Goal: Task Accomplishment & Management: Complete application form

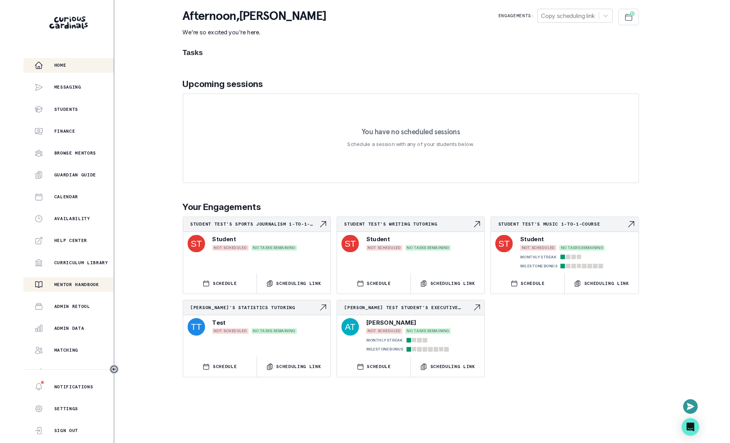
scroll to position [34, 0]
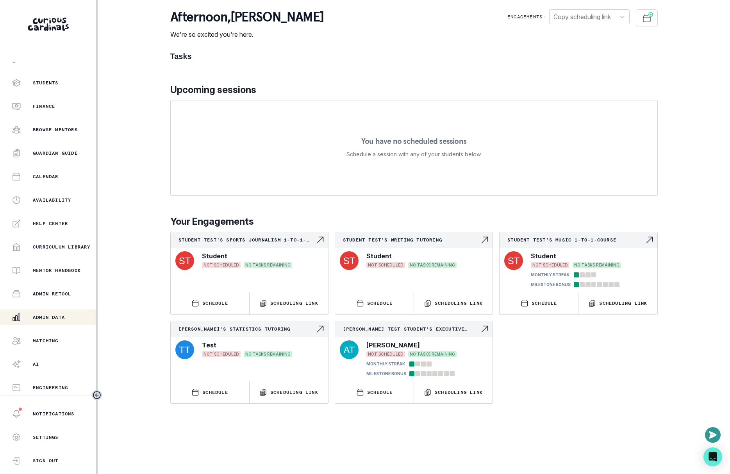
click at [44, 315] on p "Admin Data" at bounding box center [49, 317] width 32 height 6
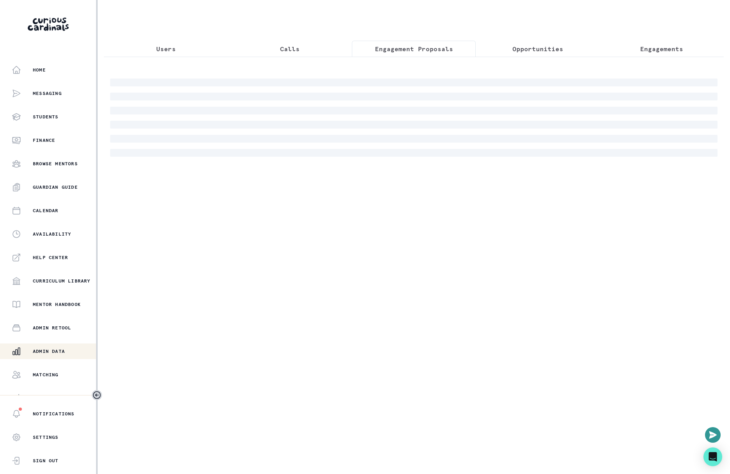
click at [424, 46] on p "Engagement Proposals" at bounding box center [414, 48] width 78 height 9
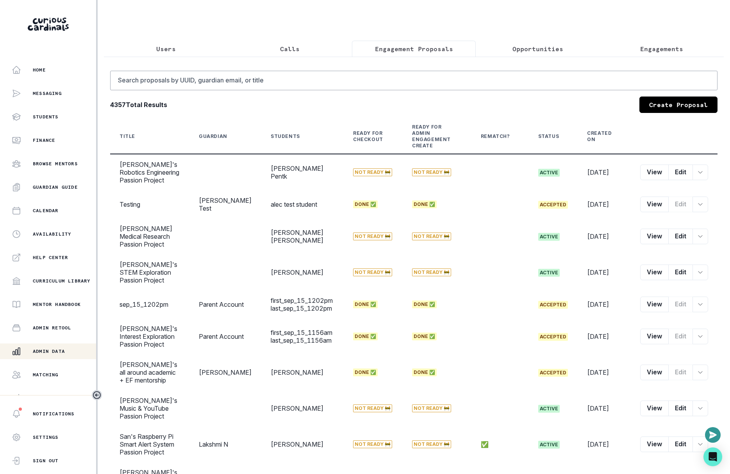
click at [668, 102] on link "Create Proposal" at bounding box center [679, 105] width 78 height 16
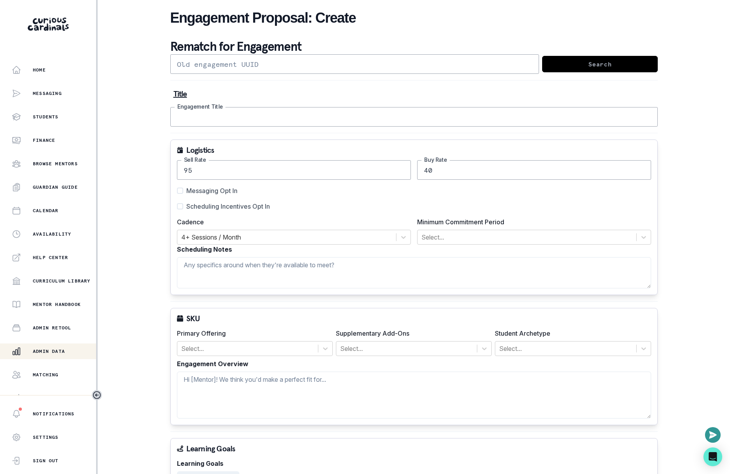
click at [306, 120] on input "Engagement Title" at bounding box center [414, 117] width 488 height 20
type input "testing"
click at [248, 168] on input "95" at bounding box center [294, 170] width 234 height 20
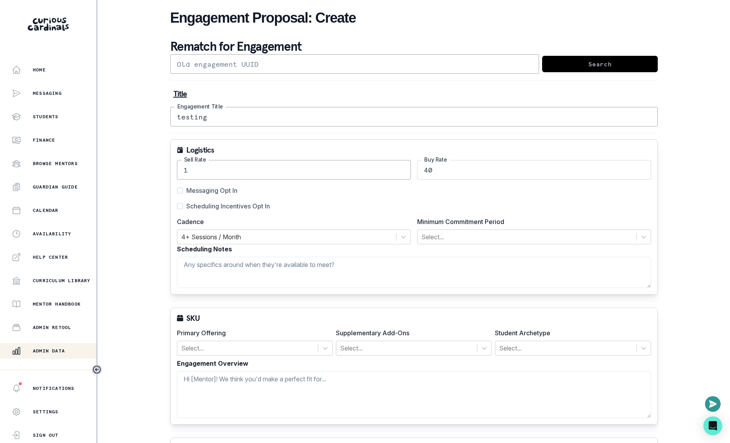
type input "1"
click at [442, 164] on input "40" at bounding box center [534, 170] width 234 height 20
click at [197, 186] on span "Messaging Opt In" at bounding box center [211, 190] width 51 height 9
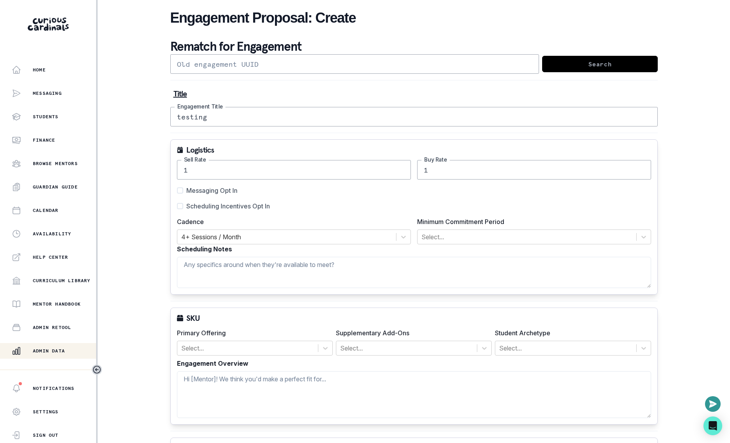
type input "1"
click at [177, 191] on input "Messaging Opt In" at bounding box center [177, 191] width 0 height 0
checkbox input "true"
click at [204, 202] on span "Scheduling Incentives Opt In" at bounding box center [228, 206] width 84 height 9
click at [177, 206] on input "Scheduling Incentives Opt In" at bounding box center [177, 206] width 0 height 0
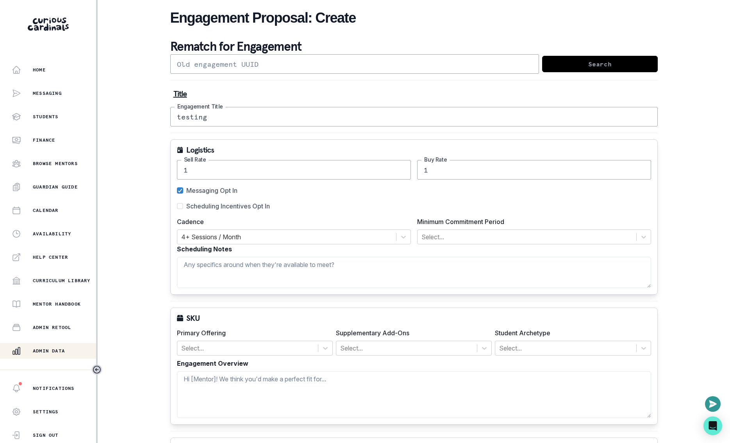
checkbox input "true"
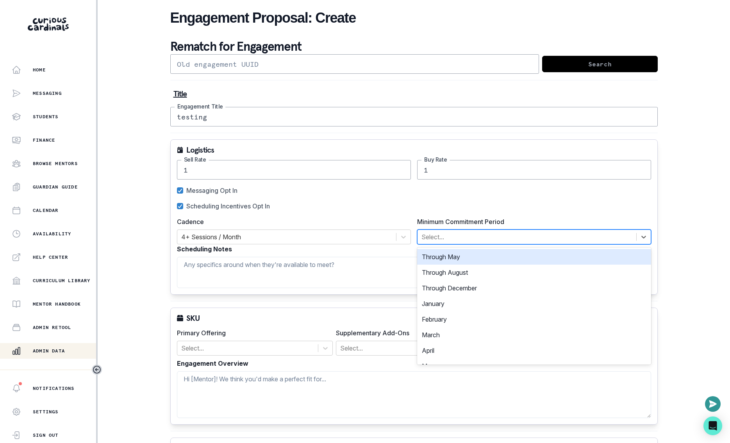
click at [434, 235] on div at bounding box center [527, 237] width 211 height 11
click at [446, 255] on div "Through May" at bounding box center [534, 257] width 234 height 16
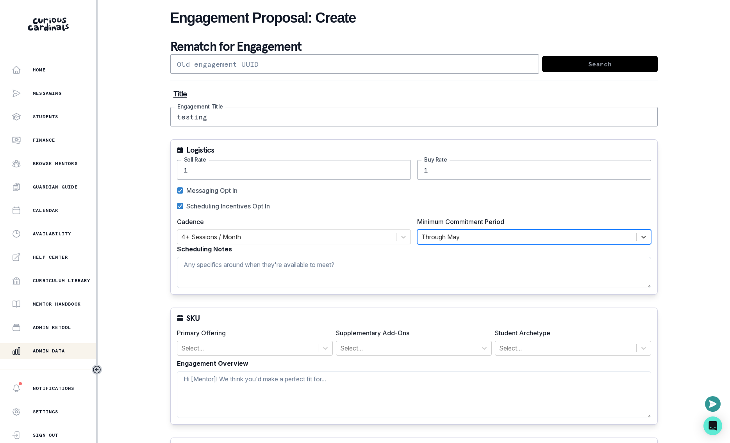
click at [304, 273] on textarea "Scheduling Notes" at bounding box center [414, 272] width 474 height 31
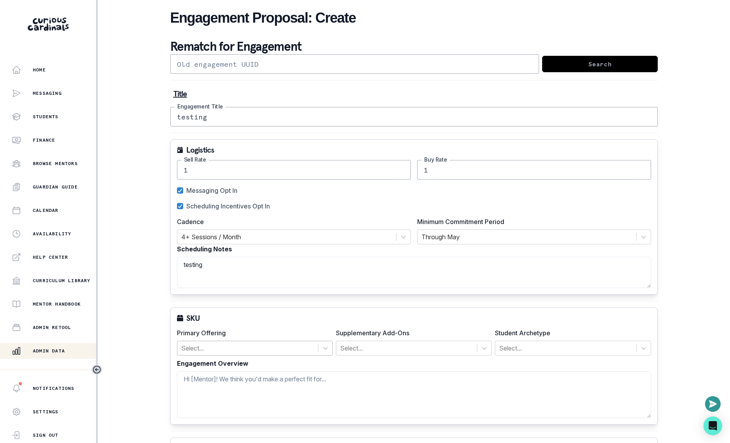
type textarea "testing"
click at [302, 347] on div at bounding box center [247, 348] width 133 height 11
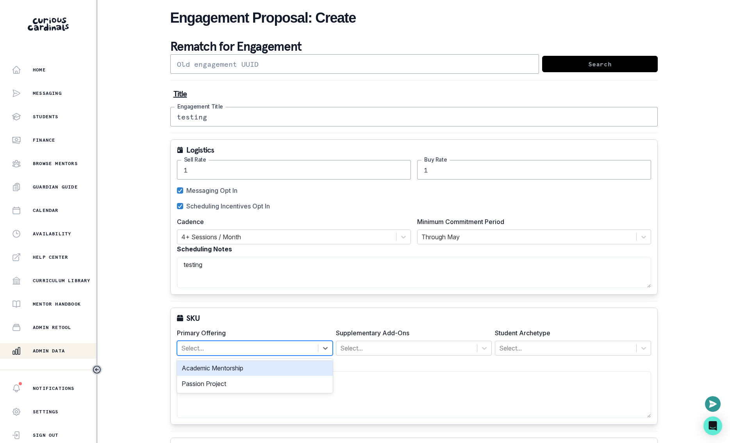
click at [293, 365] on div "Academic Mentorship" at bounding box center [255, 369] width 156 height 16
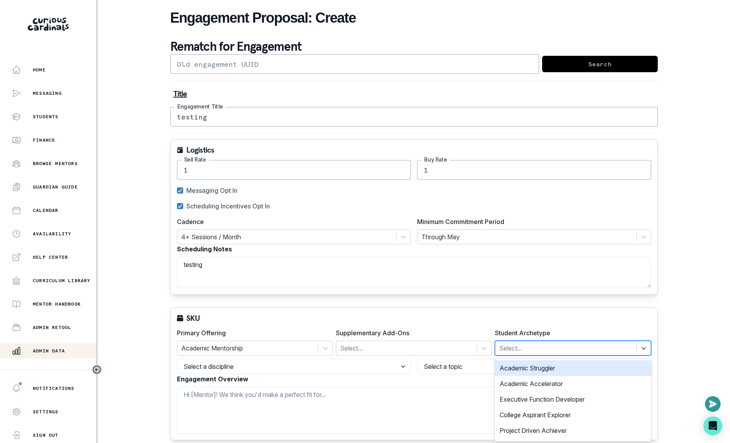
click at [519, 346] on div at bounding box center [565, 348] width 133 height 11
click at [520, 361] on div "Academic Struggler" at bounding box center [573, 369] width 156 height 16
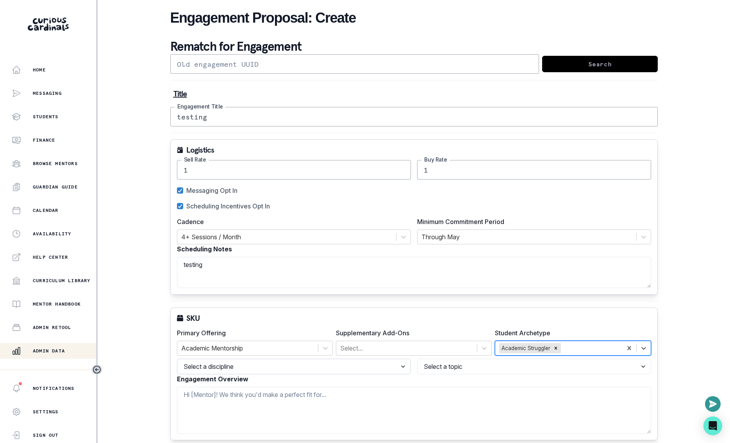
click at [242, 367] on select "Select a discipline Languages Math Other Science Writing" at bounding box center [294, 367] width 234 height 16
select select "2b2a87af-3877-406e-80f1-826191683463"
click at [177, 359] on select "Select a discipline Languages Math Other Science Writing" at bounding box center [294, 367] width 234 height 16
click at [445, 368] on select "Select a topic Spanish Mandarin Chinese Latin Japanese German French American S…" at bounding box center [534, 367] width 234 height 16
select select "7561dcec-b7a5-44bd-b115-79d252e25d53"
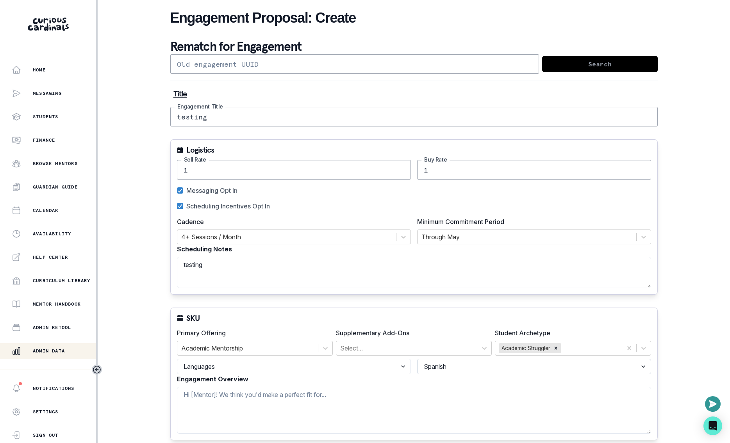
click at [417, 359] on select "Select a topic Spanish Mandarin Chinese Latin Japanese German French American S…" at bounding box center [534, 367] width 234 height 16
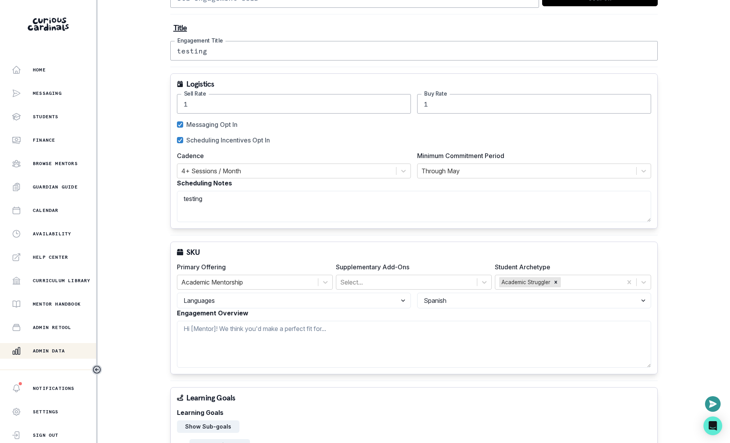
scroll to position [87, 0]
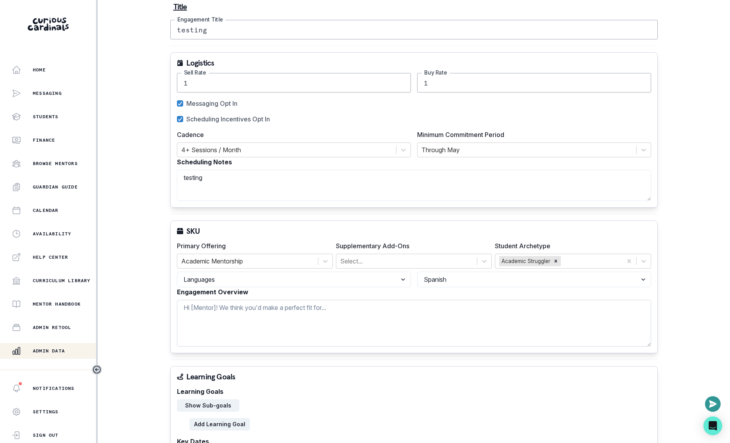
click at [447, 309] on textarea "Engagement Overview" at bounding box center [414, 323] width 474 height 47
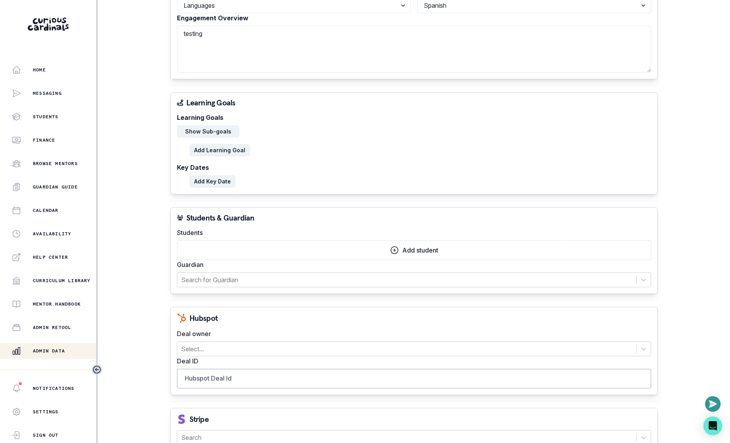
type textarea "testing"
click at [394, 253] on button "Add student" at bounding box center [414, 251] width 474 height 20
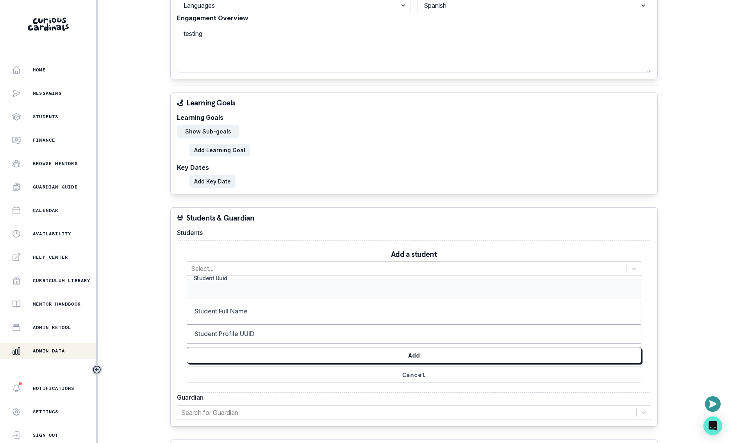
click at [209, 268] on div at bounding box center [407, 268] width 432 height 11
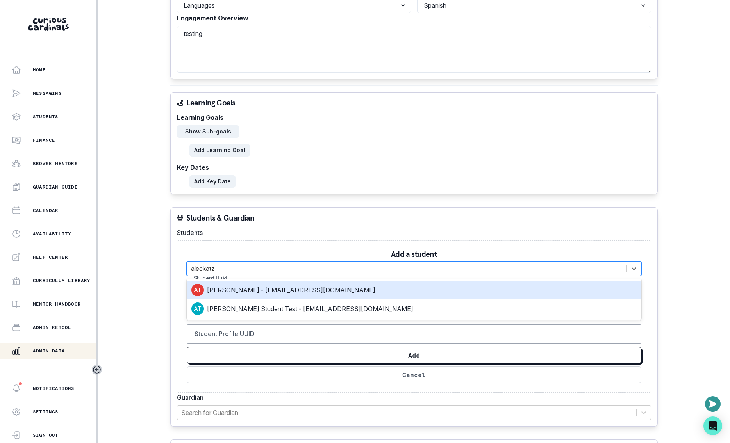
type input "aleckatz9"
click at [230, 269] on div at bounding box center [407, 268] width 432 height 11
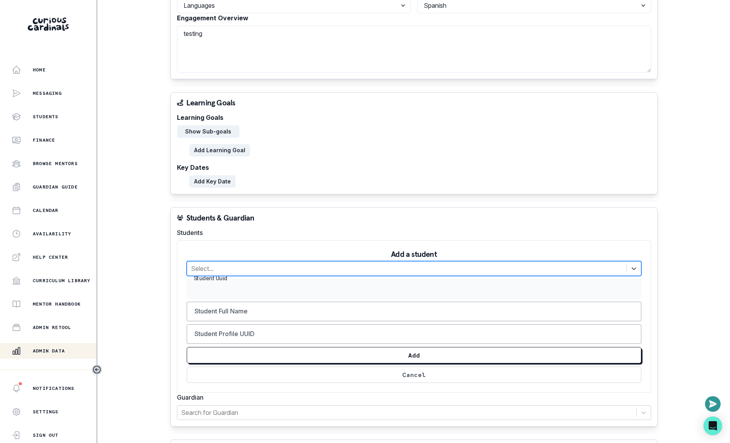
click at [230, 269] on div at bounding box center [407, 268] width 432 height 11
click at [156, 263] on div "Home Messaging Students Finance Browse Mentors Guardian Guide Calendar Availabi…" at bounding box center [365, 221] width 730 height 443
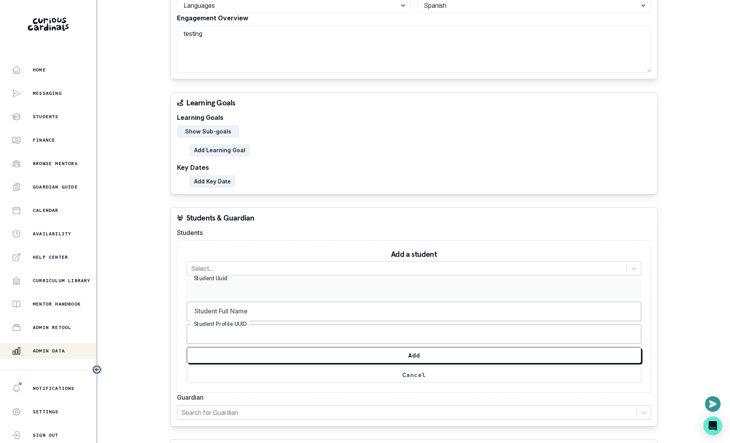
click at [241, 340] on input "Student Profile UUID" at bounding box center [414, 335] width 455 height 20
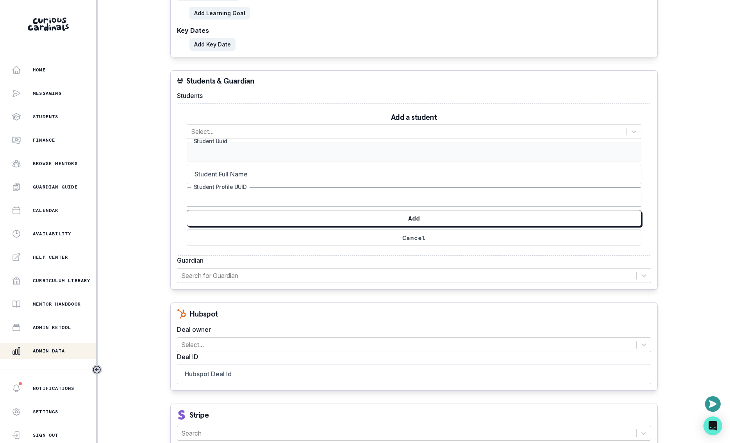
scroll to position [425, 0]
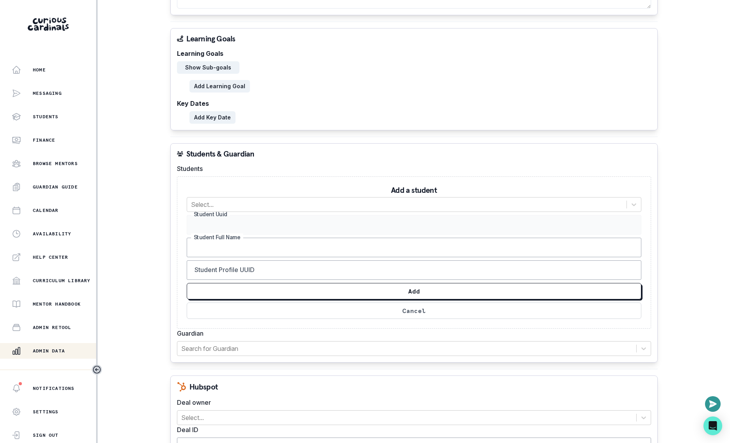
click at [240, 247] on input "Student Full Name" at bounding box center [414, 248] width 455 height 20
type input "a"
type input "[PERSON_NAME] testing"
click at [247, 272] on input "Student Profile UUID" at bounding box center [414, 271] width 455 height 20
paste input "f8ca39a7-fa1d-4467-b5e2-04c2ac832677"
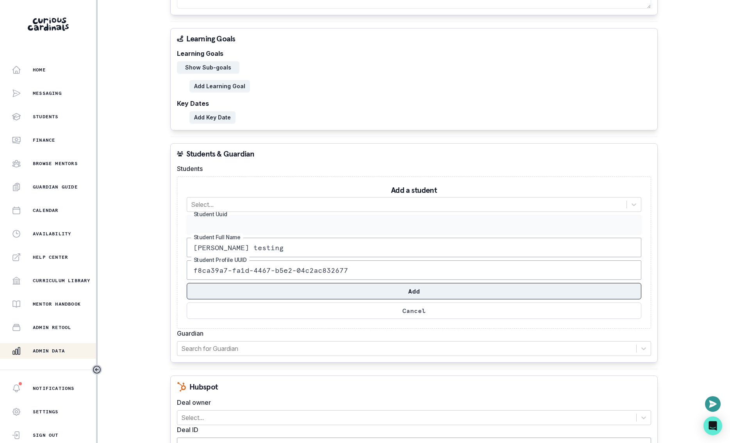
type input "f8ca39a7-fa1d-4467-b5e2-04c2ac832677"
click at [359, 283] on button "Add" at bounding box center [414, 291] width 455 height 16
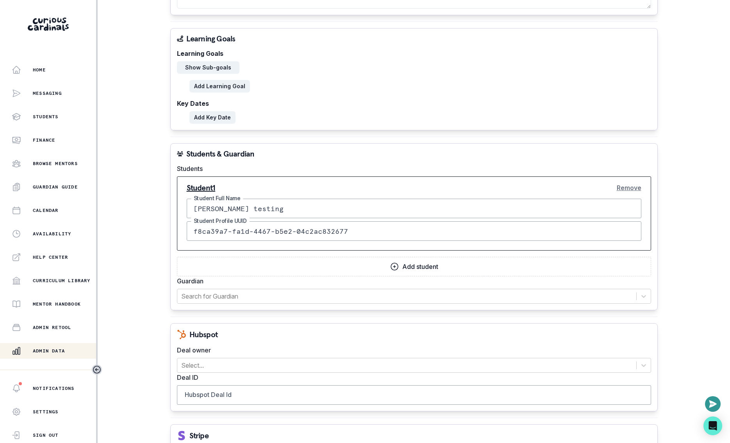
scroll to position [486, 0]
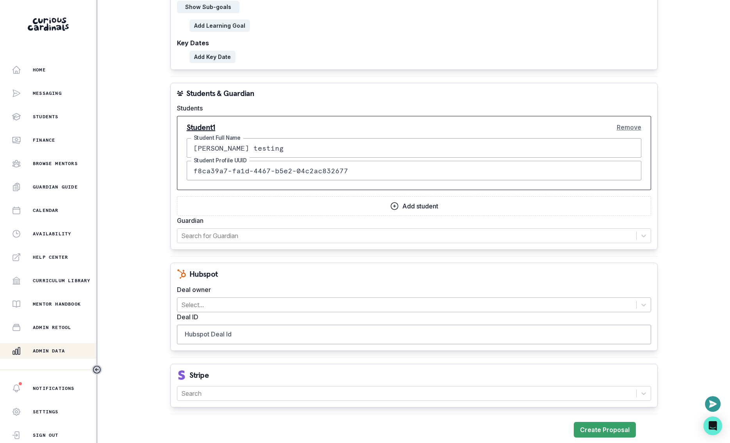
click at [295, 300] on div at bounding box center [406, 305] width 451 height 11
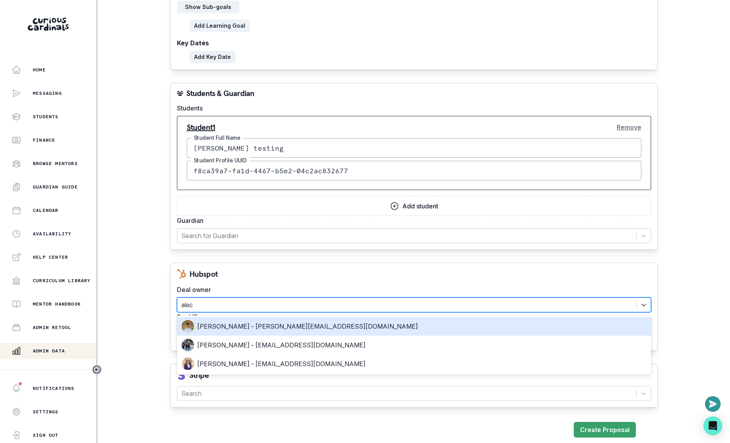
type input "[PERSON_NAME]"
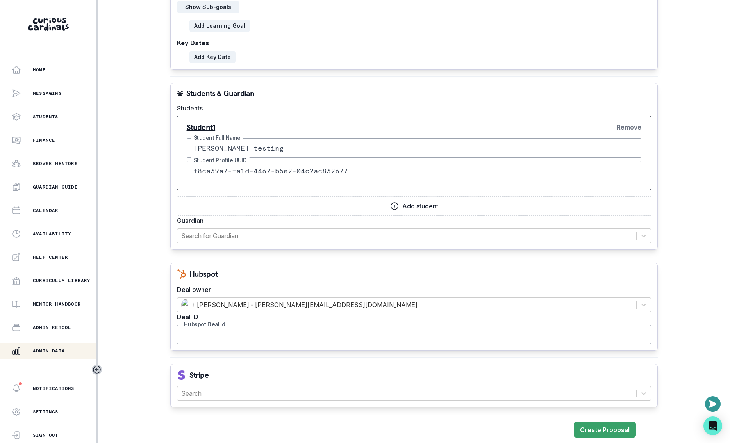
click at [218, 327] on input "Hubspot Deal Id" at bounding box center [414, 335] width 474 height 20
paste input "43743344439"
type input "43743344439"
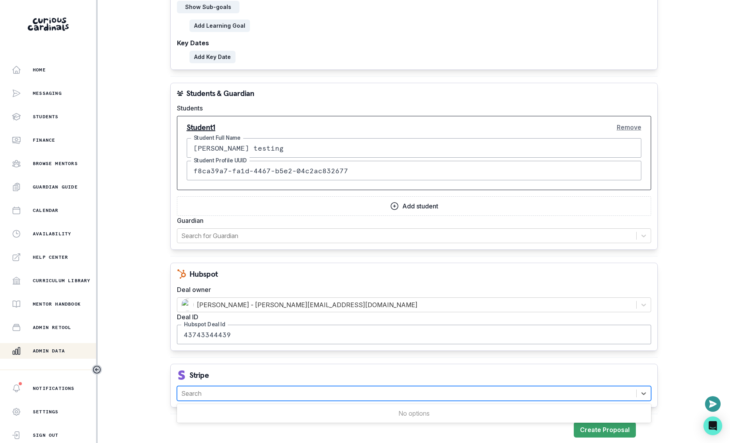
click at [309, 387] on div "Search" at bounding box center [406, 394] width 459 height 14
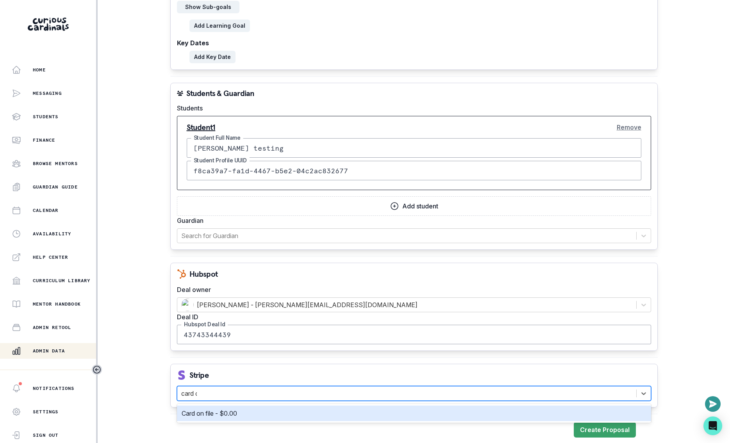
type input "card on"
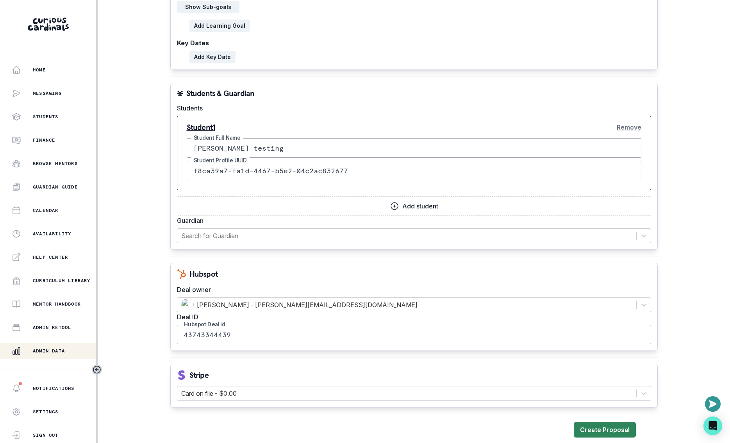
click at [579, 426] on button "Create Proposal" at bounding box center [605, 430] width 62 height 16
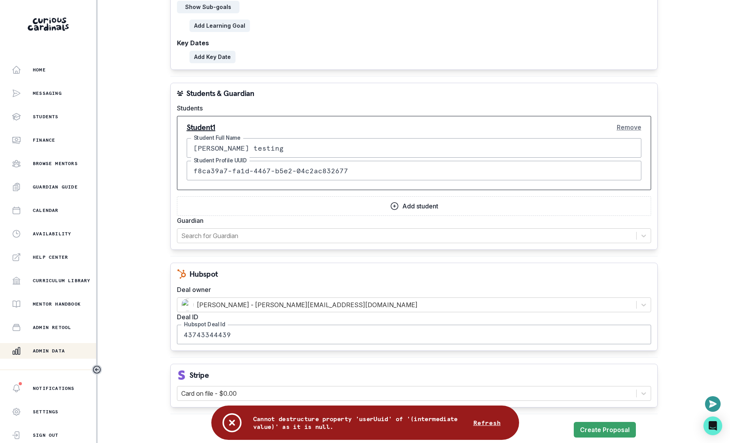
click at [378, 170] on input "f8ca39a7-fa1d-4467-b5e2-04c2ac832677" at bounding box center [414, 171] width 455 height 20
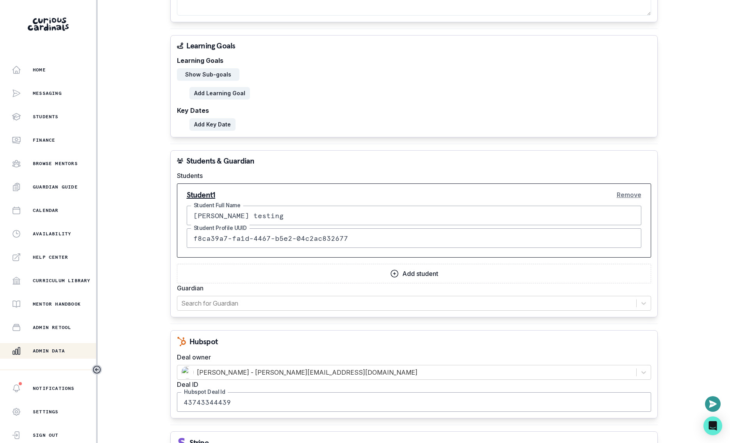
scroll to position [418, 0]
paste input "e0e6eda3-391d-41b8-932b-8d193db6117d"
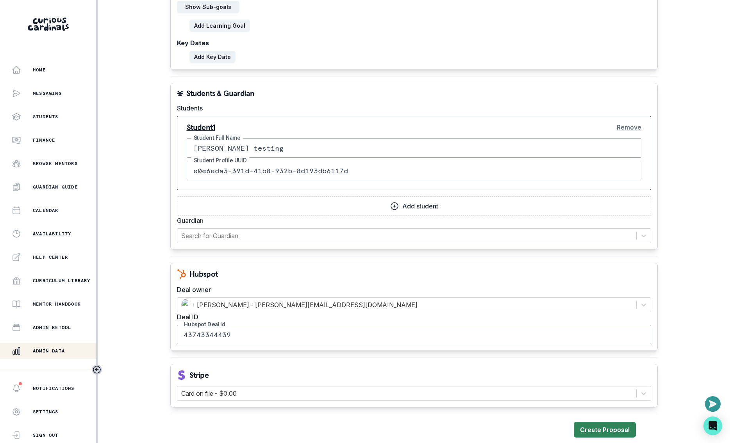
type input "e0e6eda3-391d-41b8-932b-8d193db6117d"
click at [587, 422] on button "Create Proposal" at bounding box center [605, 430] width 62 height 16
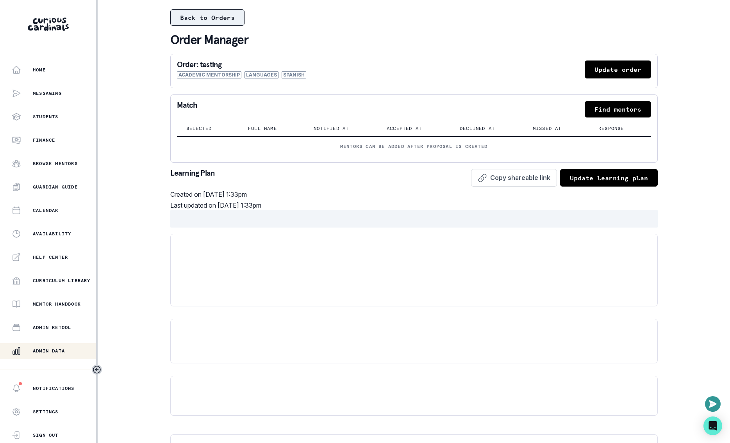
click at [202, 16] on button "Back to Orders" at bounding box center [207, 17] width 74 height 16
